Goal: Task Accomplishment & Management: Use online tool/utility

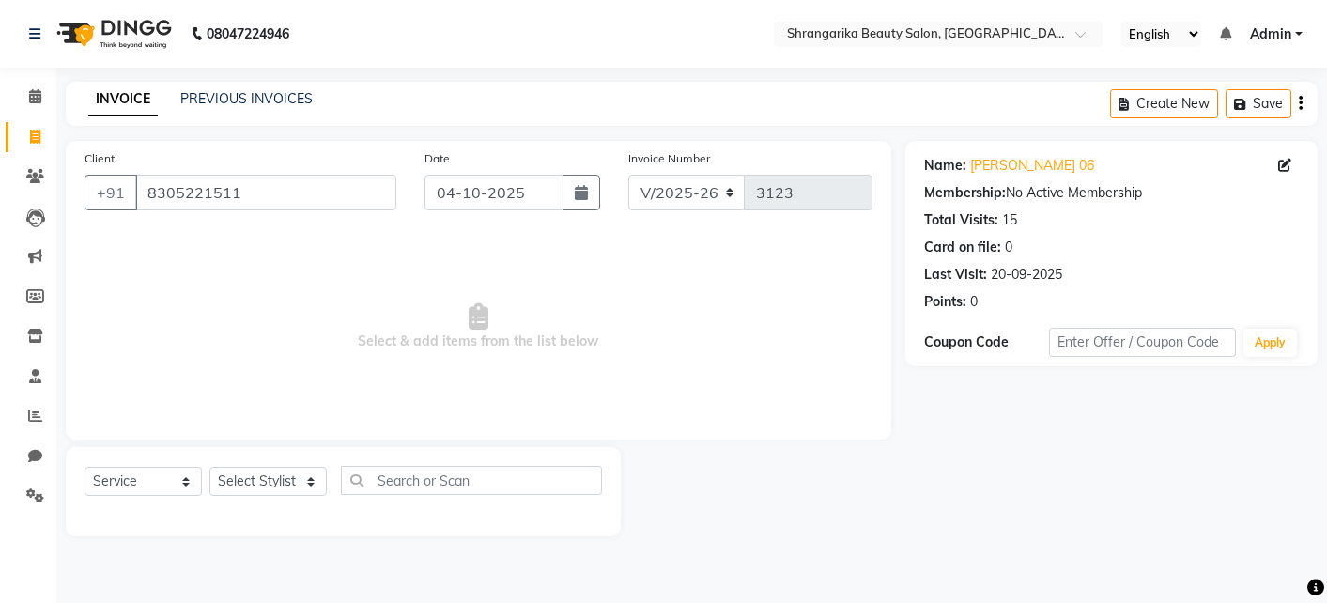
select select "5168"
select select "service"
click at [252, 204] on input "8305221511" at bounding box center [265, 193] width 261 height 36
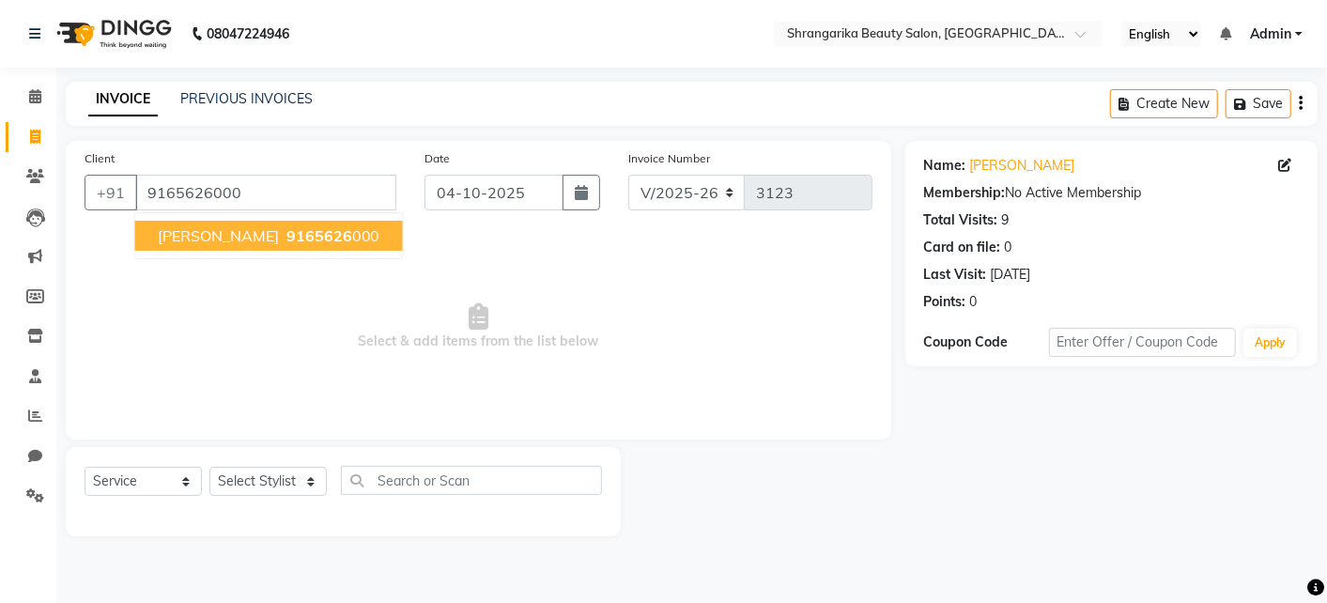
click at [240, 228] on span "[PERSON_NAME]" at bounding box center [218, 235] width 121 height 19
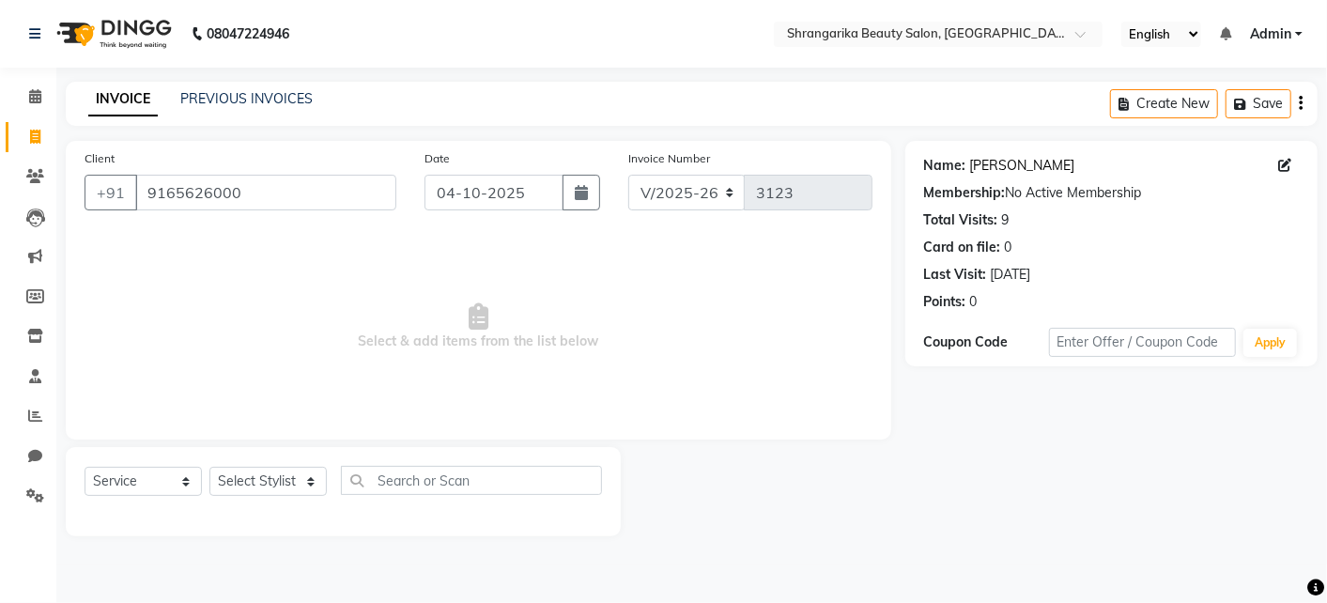
click at [1036, 163] on link "[PERSON_NAME]" at bounding box center [1022, 166] width 105 height 20
click at [1014, 166] on link "[PERSON_NAME]" at bounding box center [1022, 166] width 105 height 20
click at [282, 193] on input "9165626000" at bounding box center [265, 193] width 261 height 36
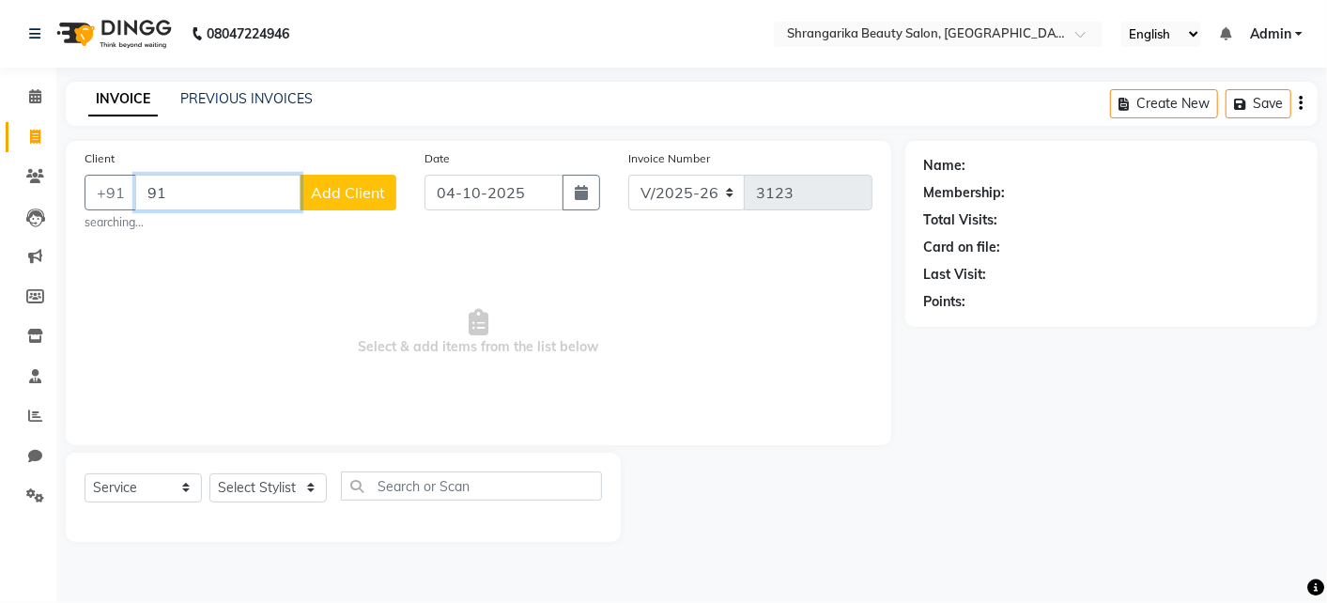
type input "9"
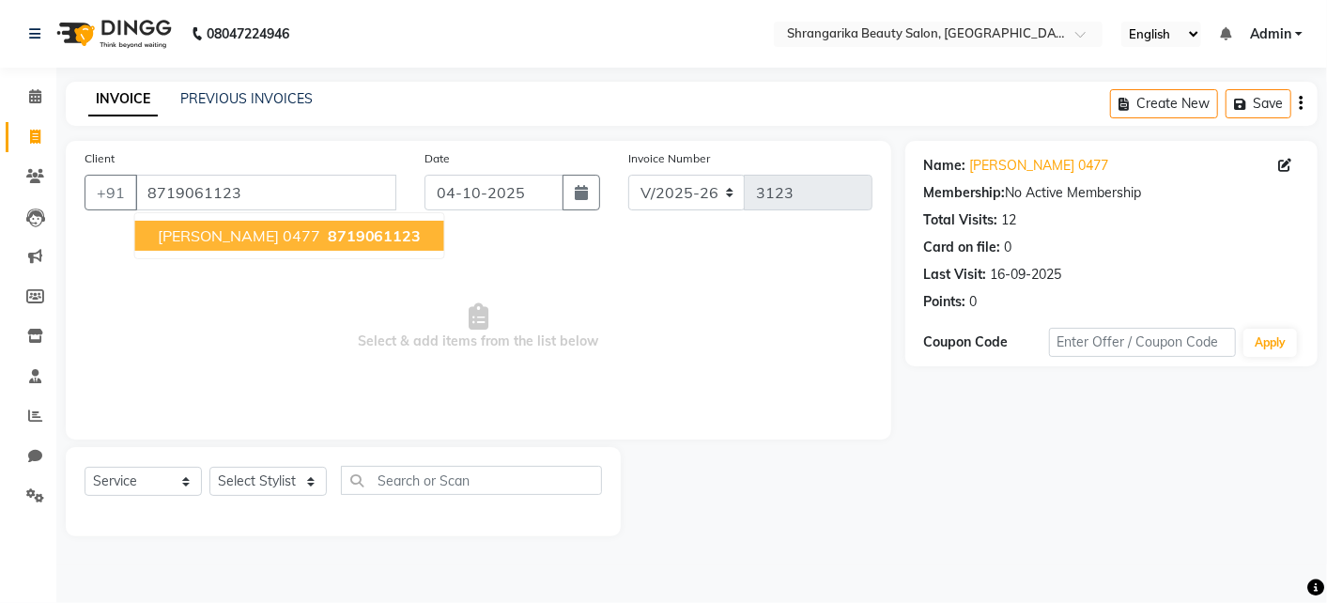
click at [239, 240] on span "[PERSON_NAME] 0477" at bounding box center [239, 235] width 163 height 19
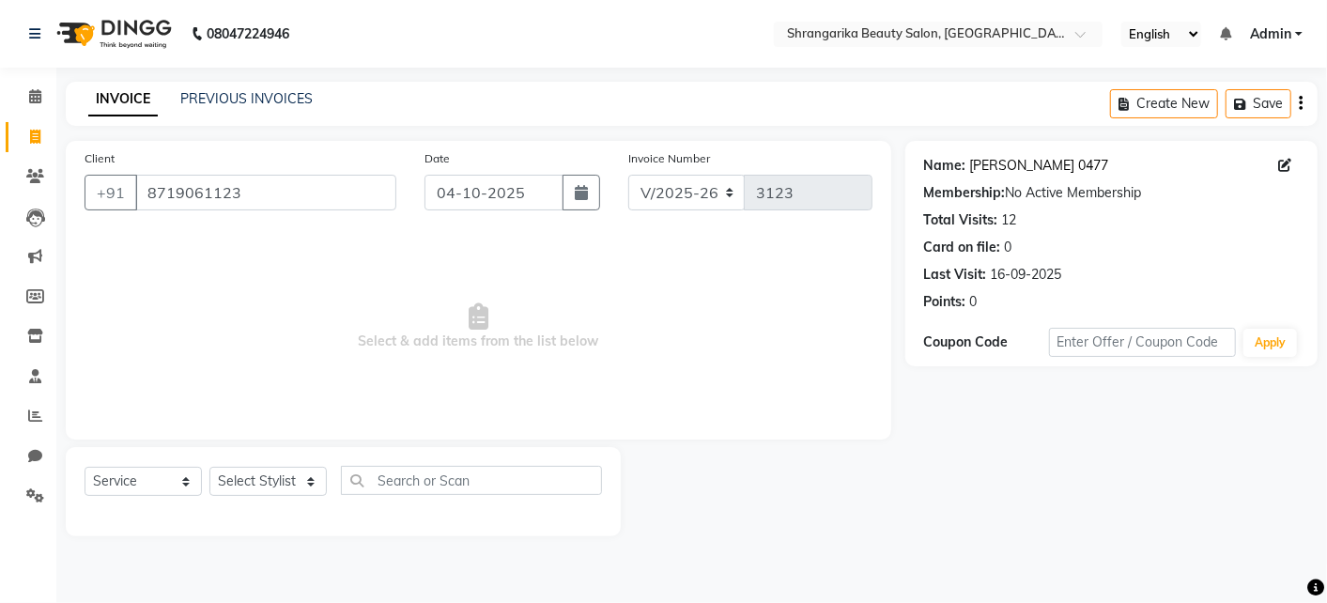
click at [1060, 161] on link "[PERSON_NAME] 0477" at bounding box center [1039, 166] width 139 height 20
click at [289, 199] on input "8719061123" at bounding box center [265, 193] width 261 height 36
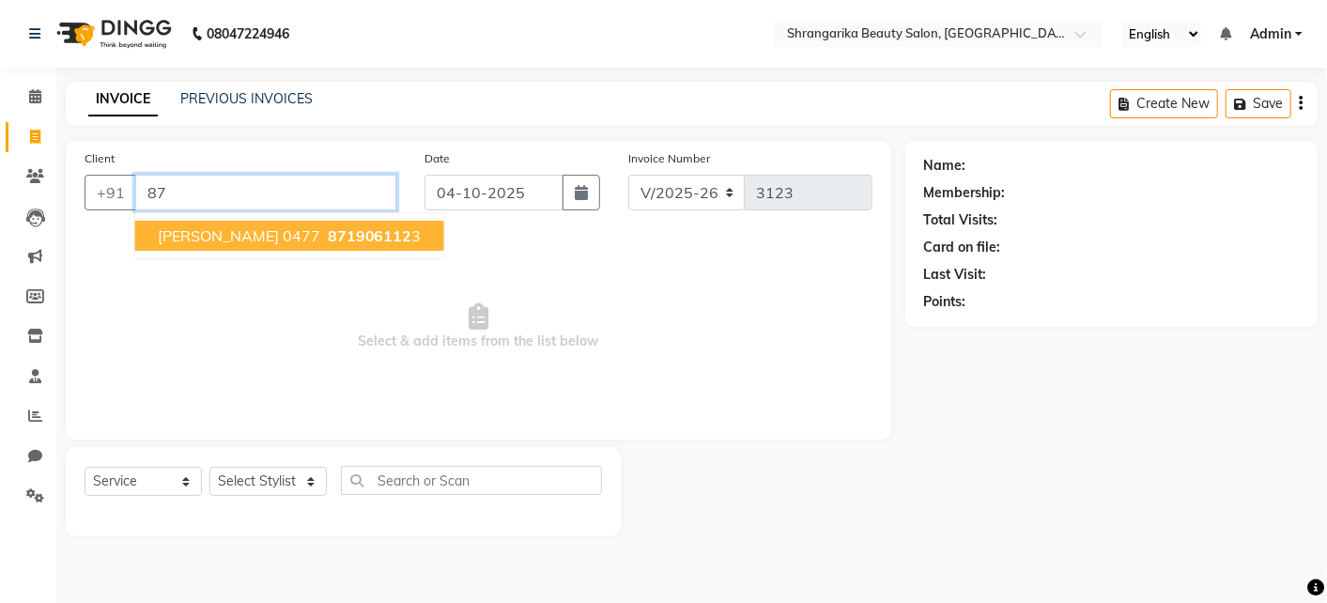
type input "8"
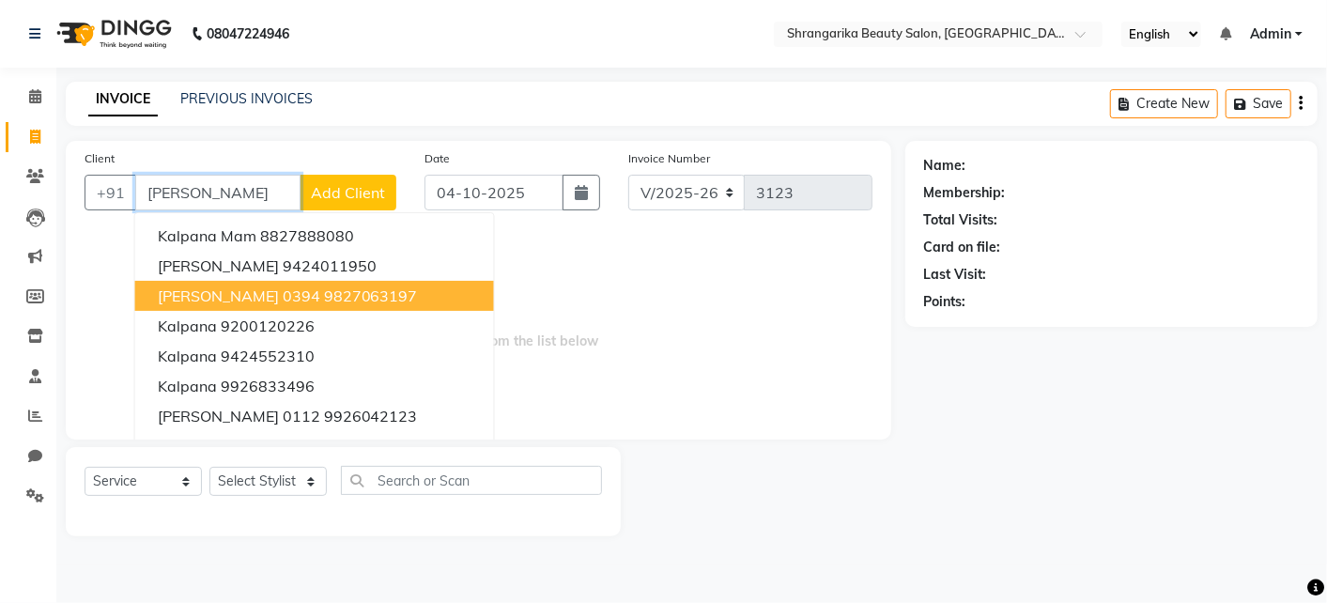
click at [324, 301] on ngb-highlight "9827063197" at bounding box center [371, 295] width 94 height 19
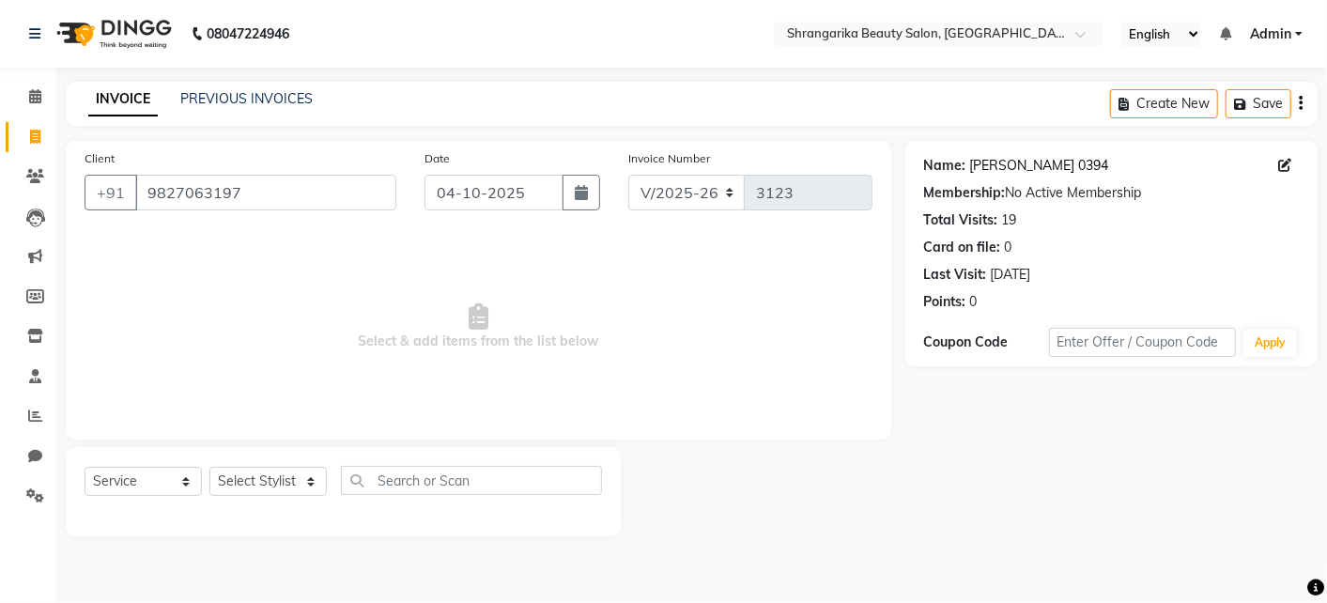
click at [1081, 158] on link "[PERSON_NAME] 0394" at bounding box center [1039, 166] width 139 height 20
click at [260, 195] on input "9827063197" at bounding box center [265, 193] width 261 height 36
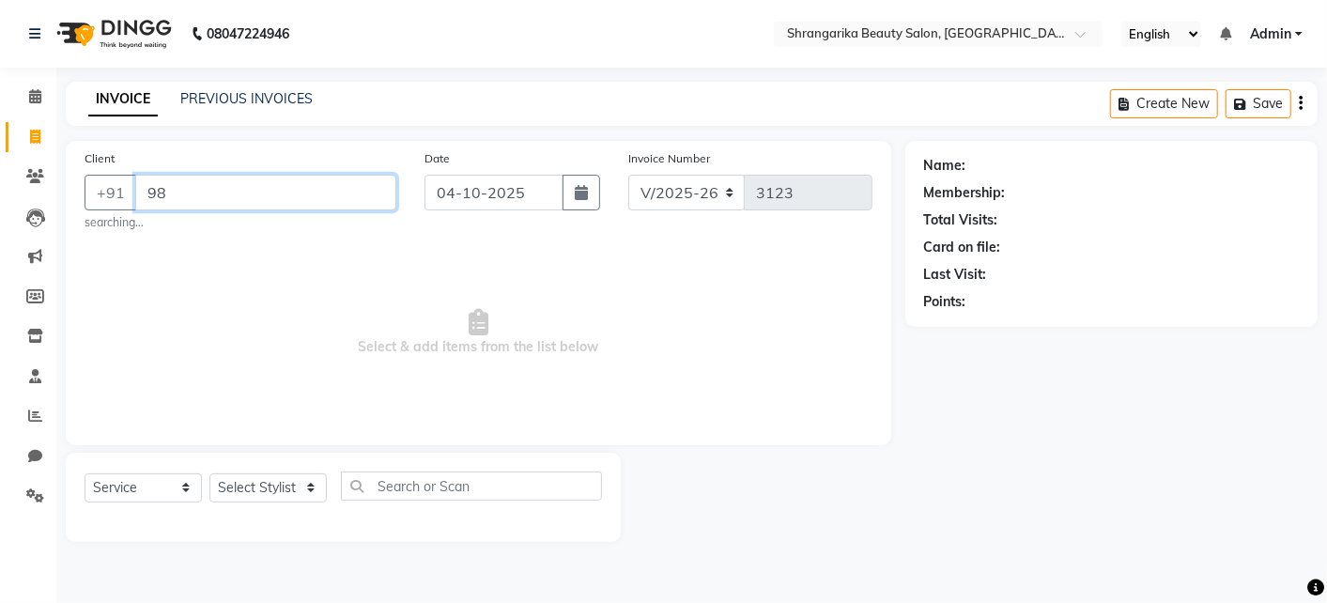
type input "9"
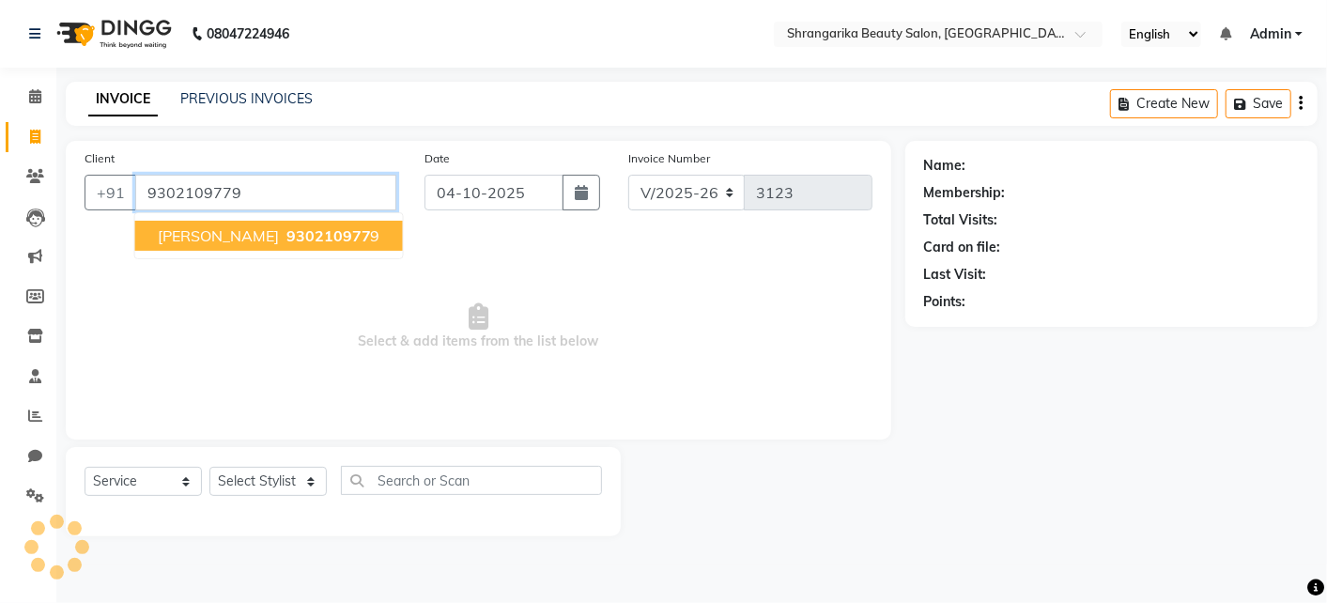
type input "9302109779"
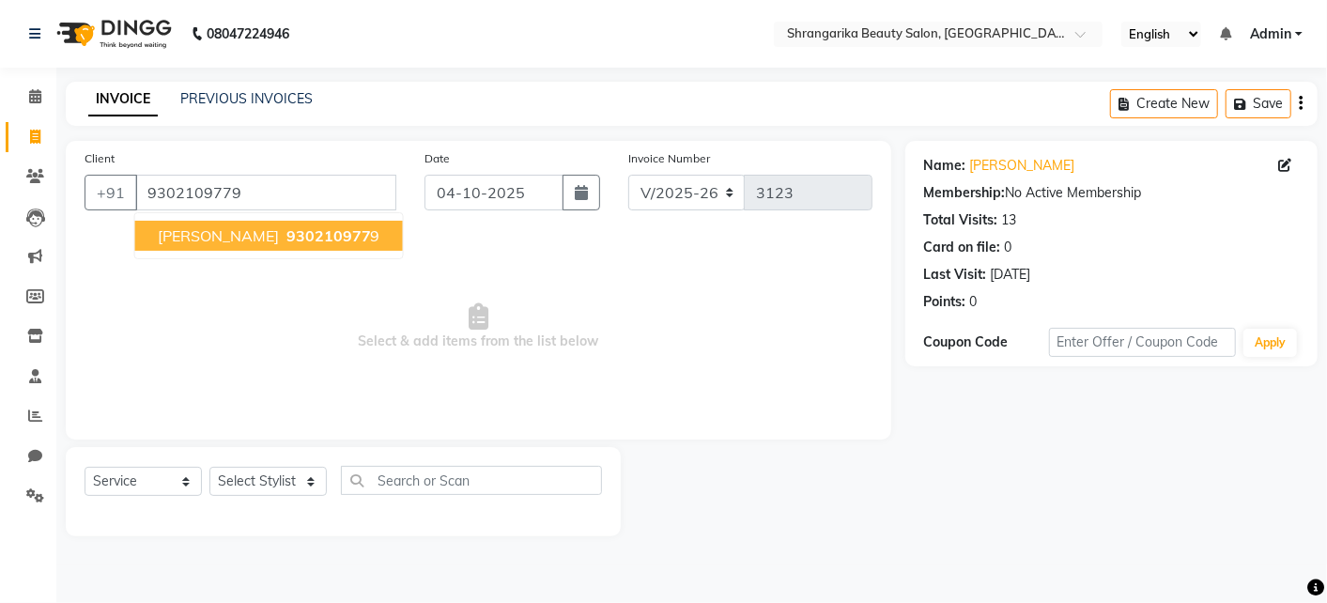
click at [249, 232] on span "[PERSON_NAME]" at bounding box center [218, 235] width 121 height 19
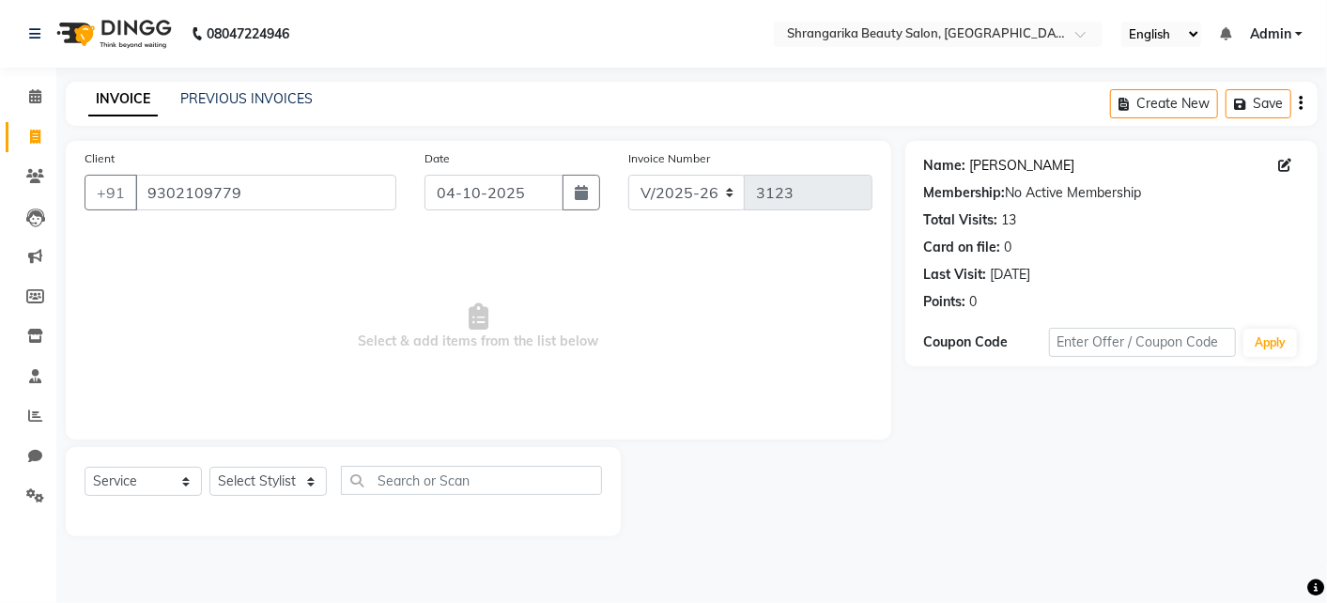
click at [996, 156] on link "[PERSON_NAME]" at bounding box center [1022, 166] width 105 height 20
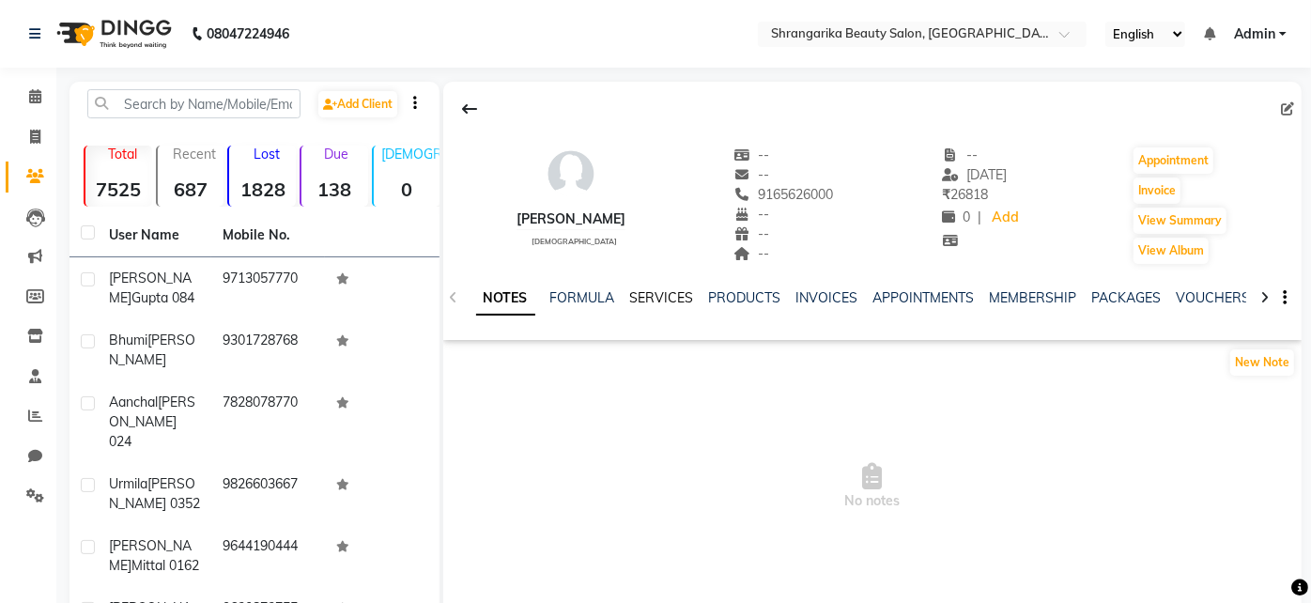
click at [662, 295] on link "SERVICES" at bounding box center [662, 297] width 64 height 17
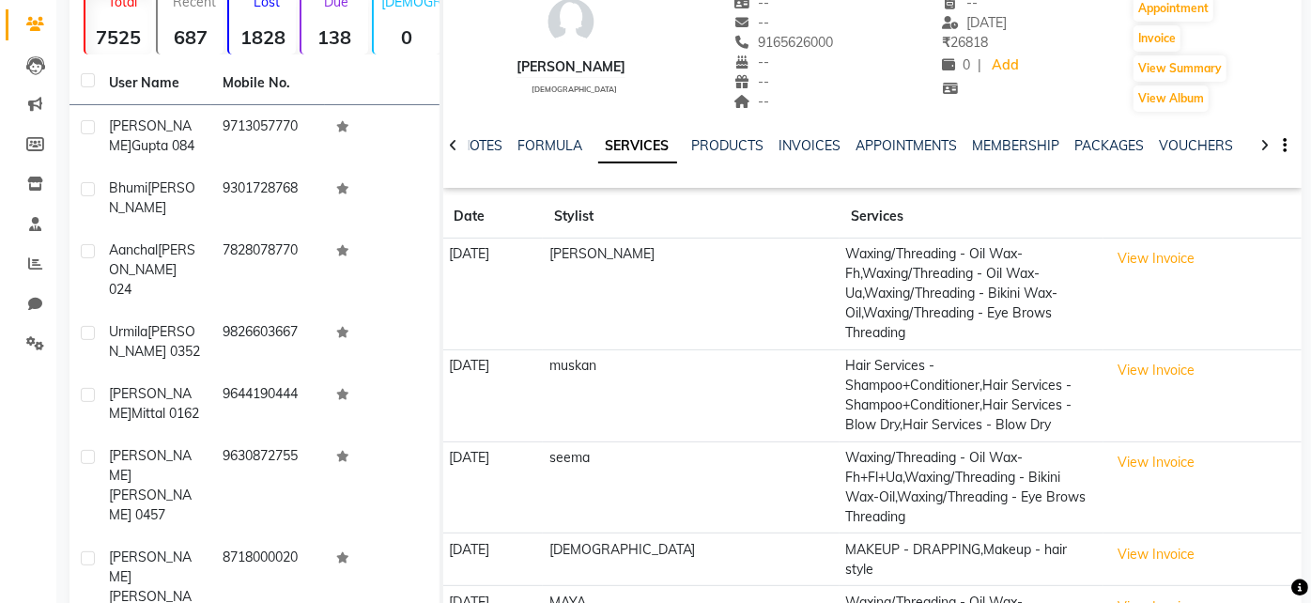
scroll to position [321, 0]
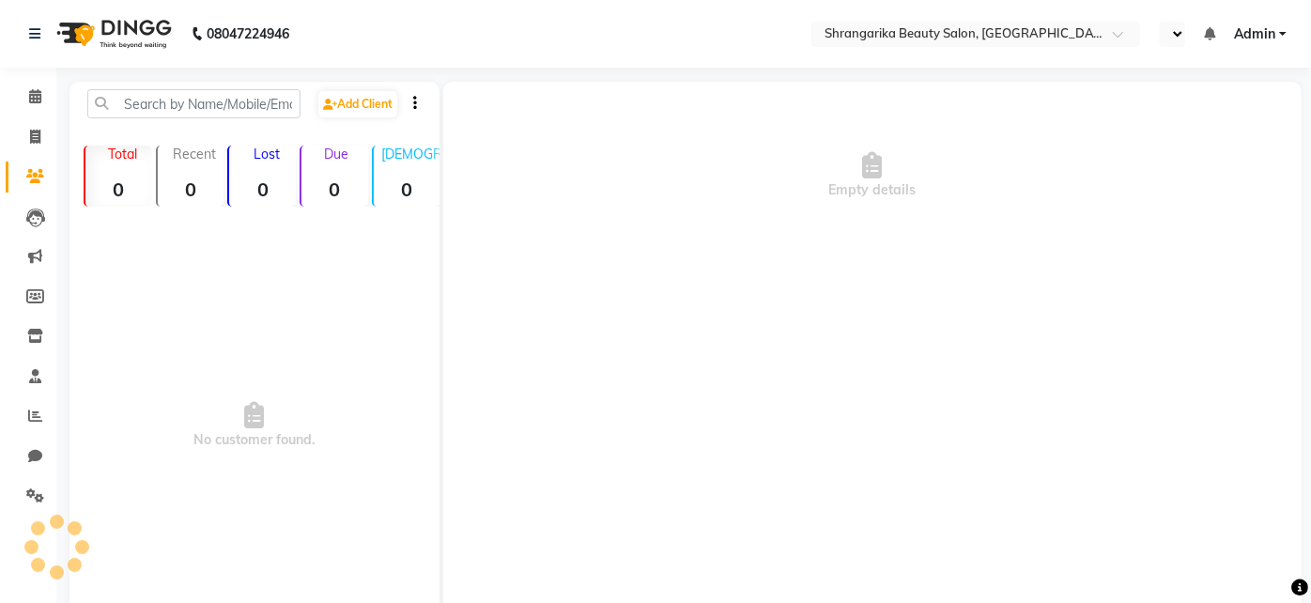
select select "en"
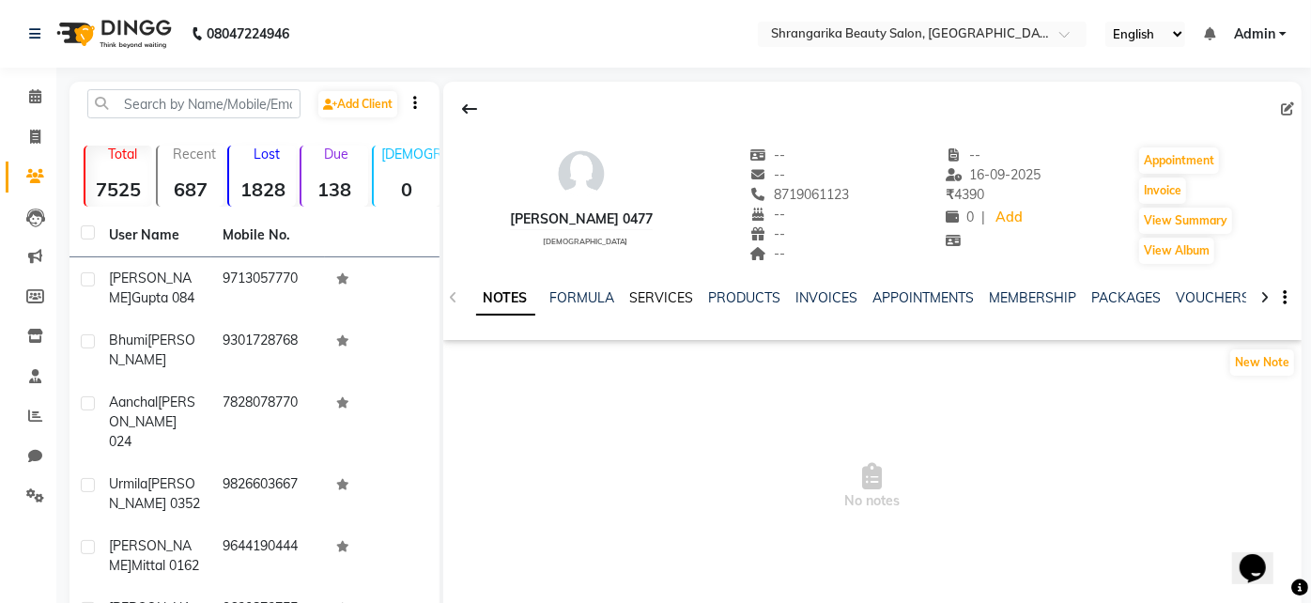
click at [677, 293] on link "SERVICES" at bounding box center [662, 297] width 64 height 17
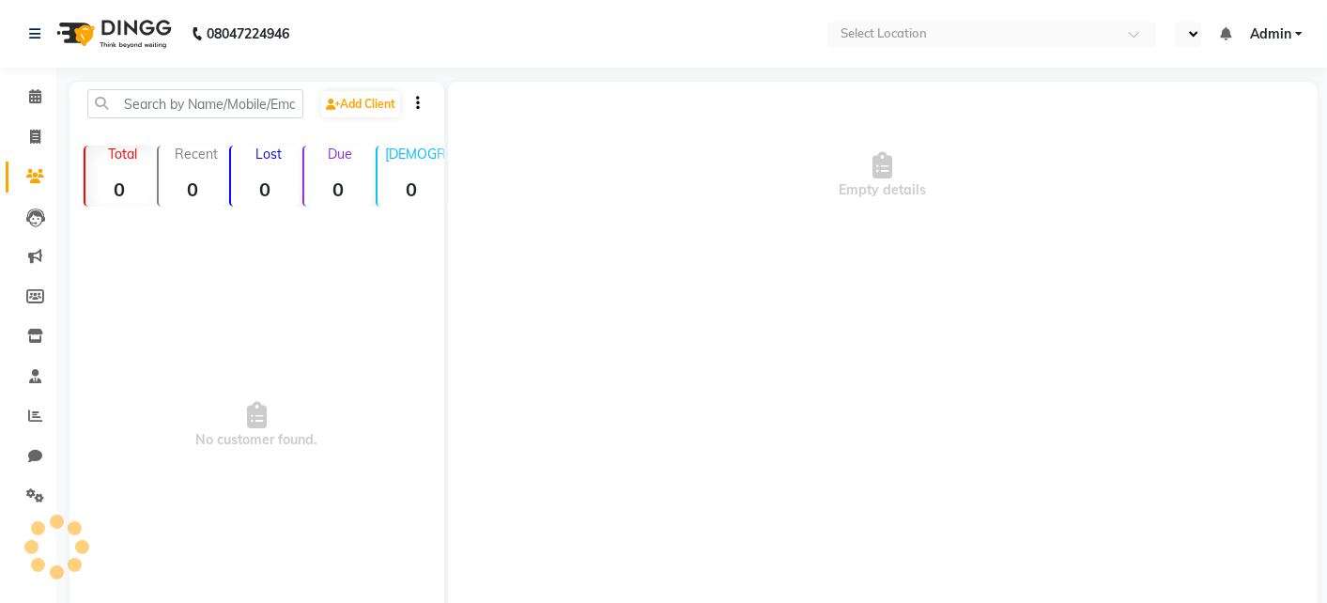
select select "en"
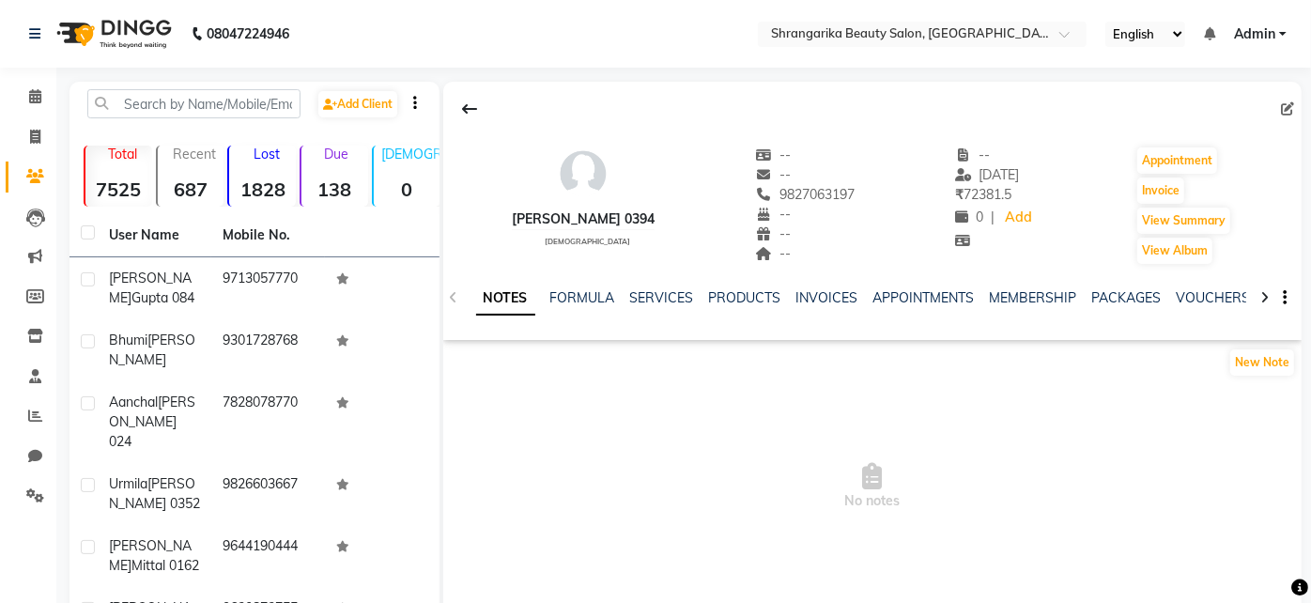
click at [666, 288] on div "SERVICES" at bounding box center [662, 298] width 64 height 20
click at [659, 295] on link "SERVICES" at bounding box center [662, 297] width 64 height 17
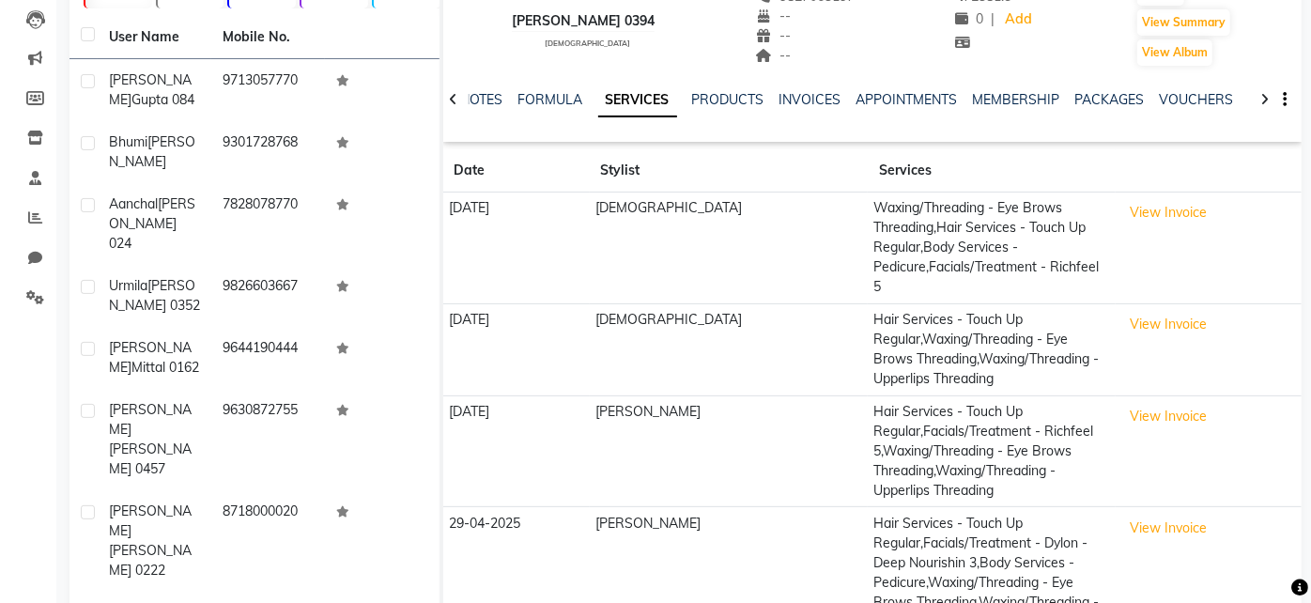
scroll to position [199, 0]
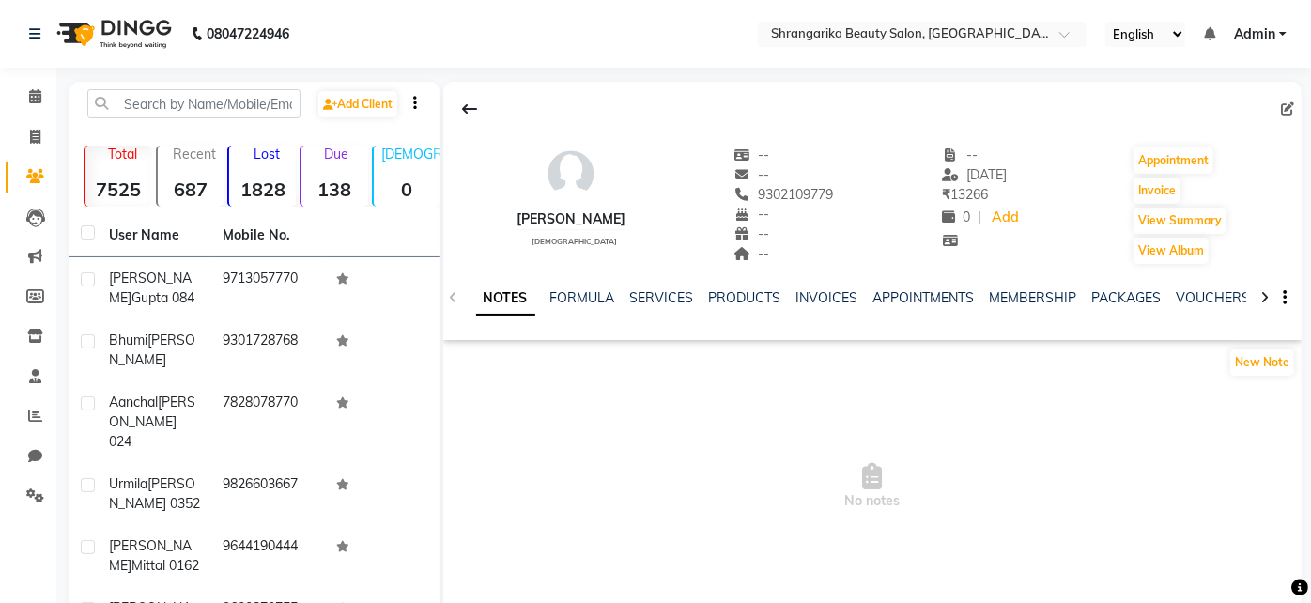
click at [655, 283] on div "NOTES FORMULA SERVICES PRODUCTS INVOICES APPOINTMENTS MEMBERSHIP PACKAGES VOUCH…" at bounding box center [872, 298] width 859 height 65
click at [655, 291] on link "SERVICES" at bounding box center [662, 297] width 64 height 17
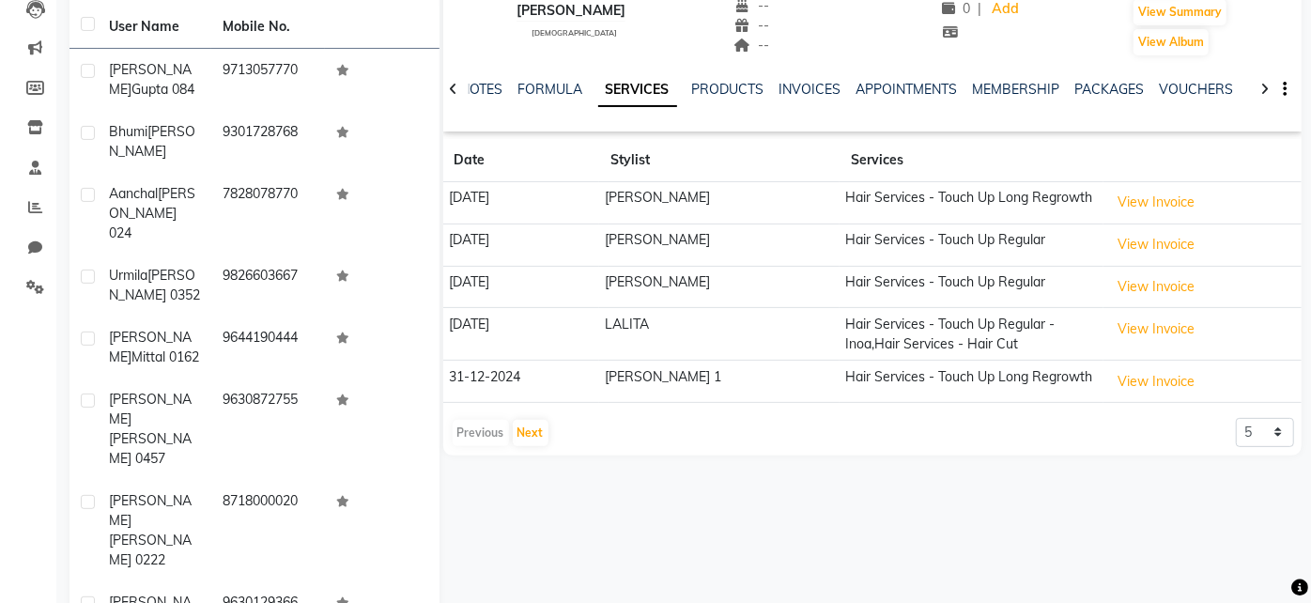
scroll to position [42, 0]
